Goal: Navigation & Orientation: Find specific page/section

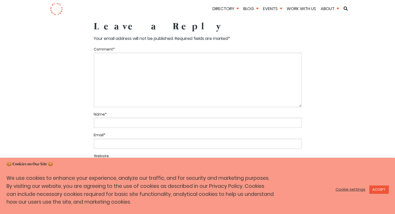
scroll to position [2646, 0]
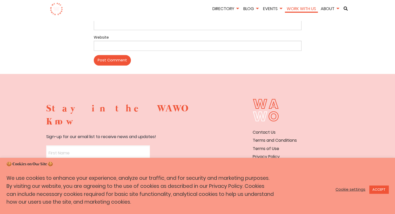
click at [303, 10] on link "Work With Us" at bounding box center [301, 9] width 33 height 6
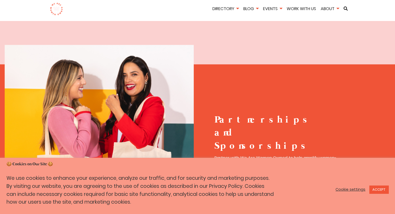
scroll to position [883, 0]
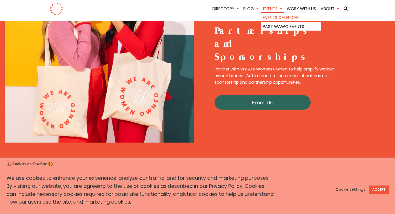
click at [278, 17] on link "Events Calendar" at bounding box center [291, 17] width 57 height 7
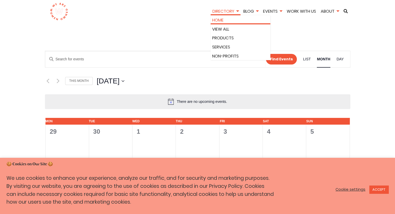
click at [224, 21] on link "Home" at bounding box center [240, 20] width 57 height 7
